Goal: Find specific fact: Find specific fact

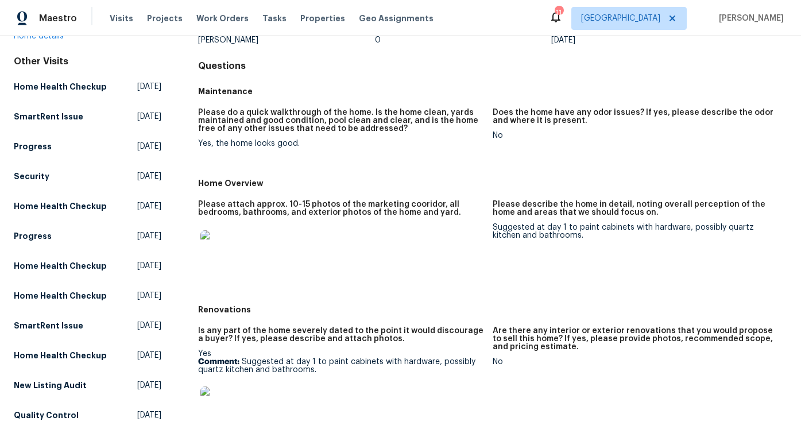
scroll to position [100, 0]
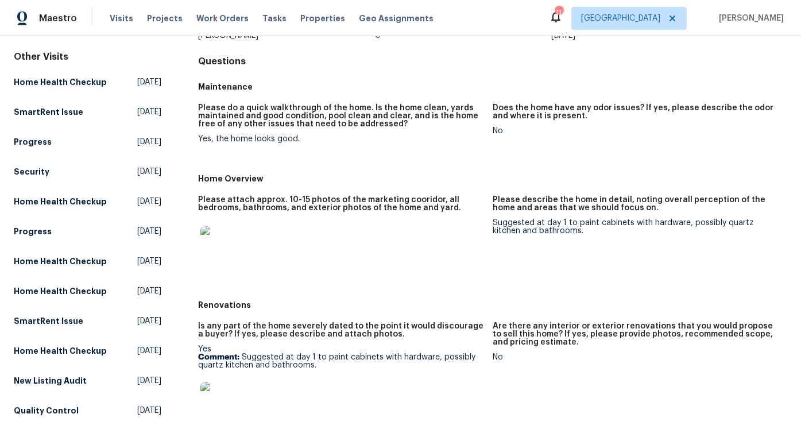
click at [215, 226] on img at bounding box center [218, 244] width 37 height 37
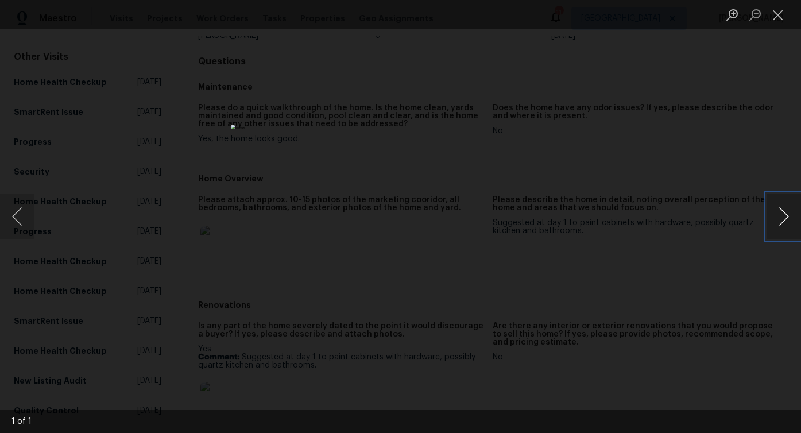
click at [775, 199] on button "Next image" at bounding box center [783, 216] width 34 height 46
click at [783, 14] on button "Close lightbox" at bounding box center [777, 15] width 23 height 20
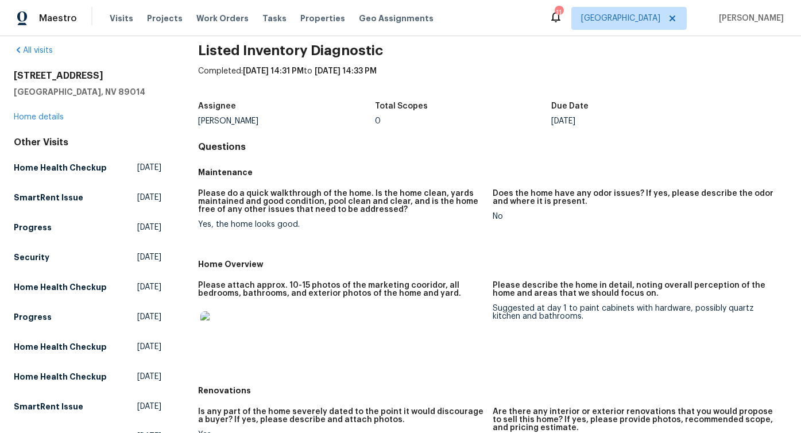
scroll to position [0, 0]
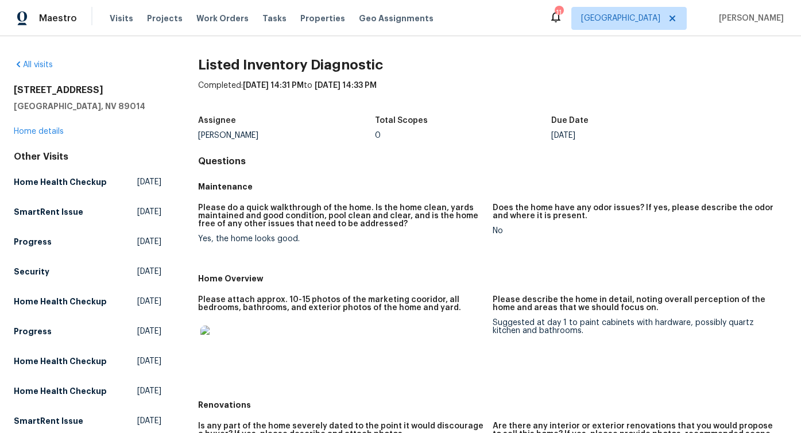
click at [61, 84] on h2 "[STREET_ADDRESS]" at bounding box center [87, 89] width 147 height 11
copy h2 "[STREET_ADDRESS]"
